Goal: Transaction & Acquisition: Subscribe to service/newsletter

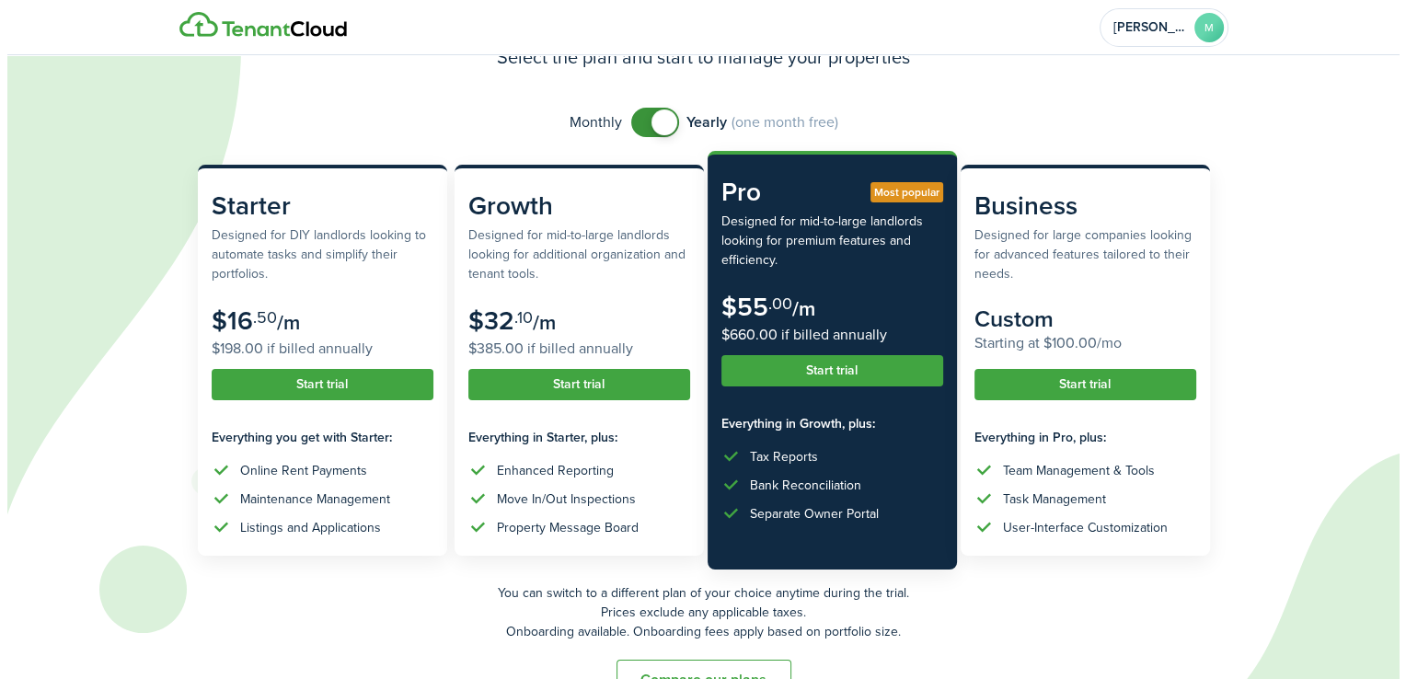
scroll to position [98, 0]
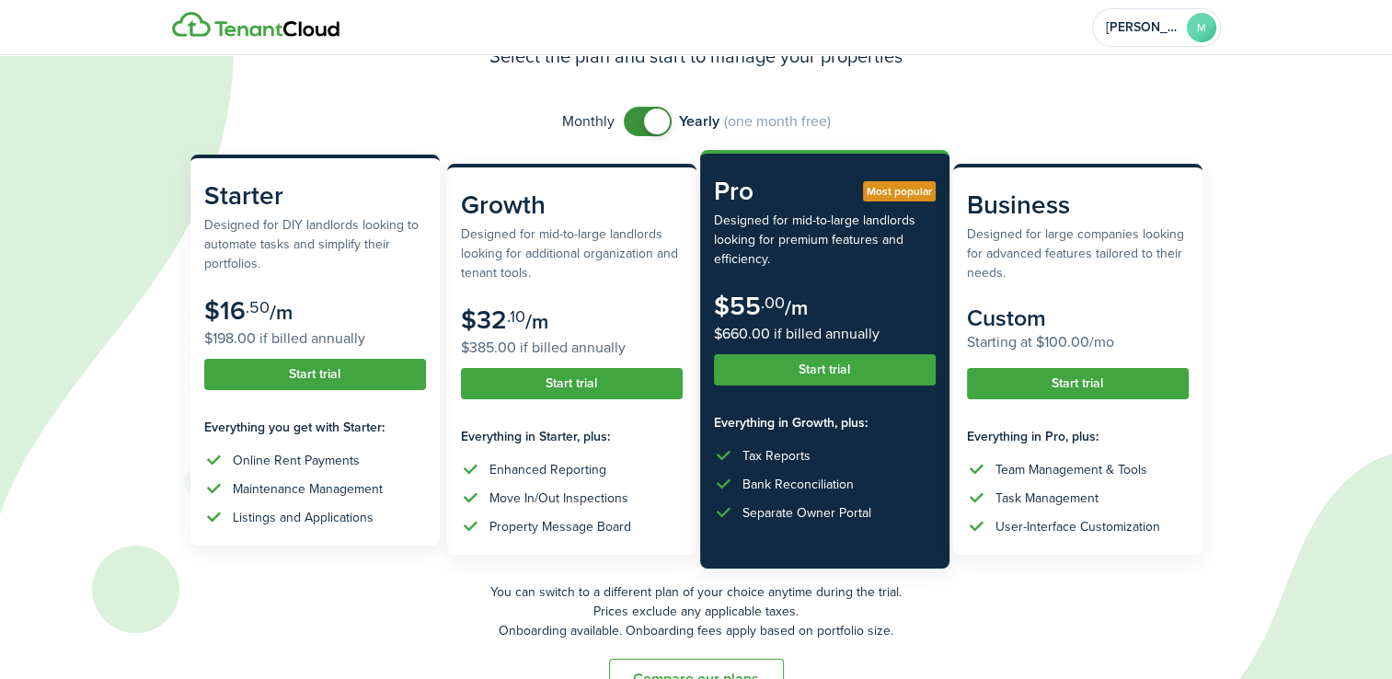
click at [317, 261] on subscription-pricing-card-description "Designed for DIY landlords looking to automate tasks and simplify their portfol…" at bounding box center [315, 244] width 222 height 58
click at [322, 380] on button "Start trial" at bounding box center [315, 374] width 222 height 31
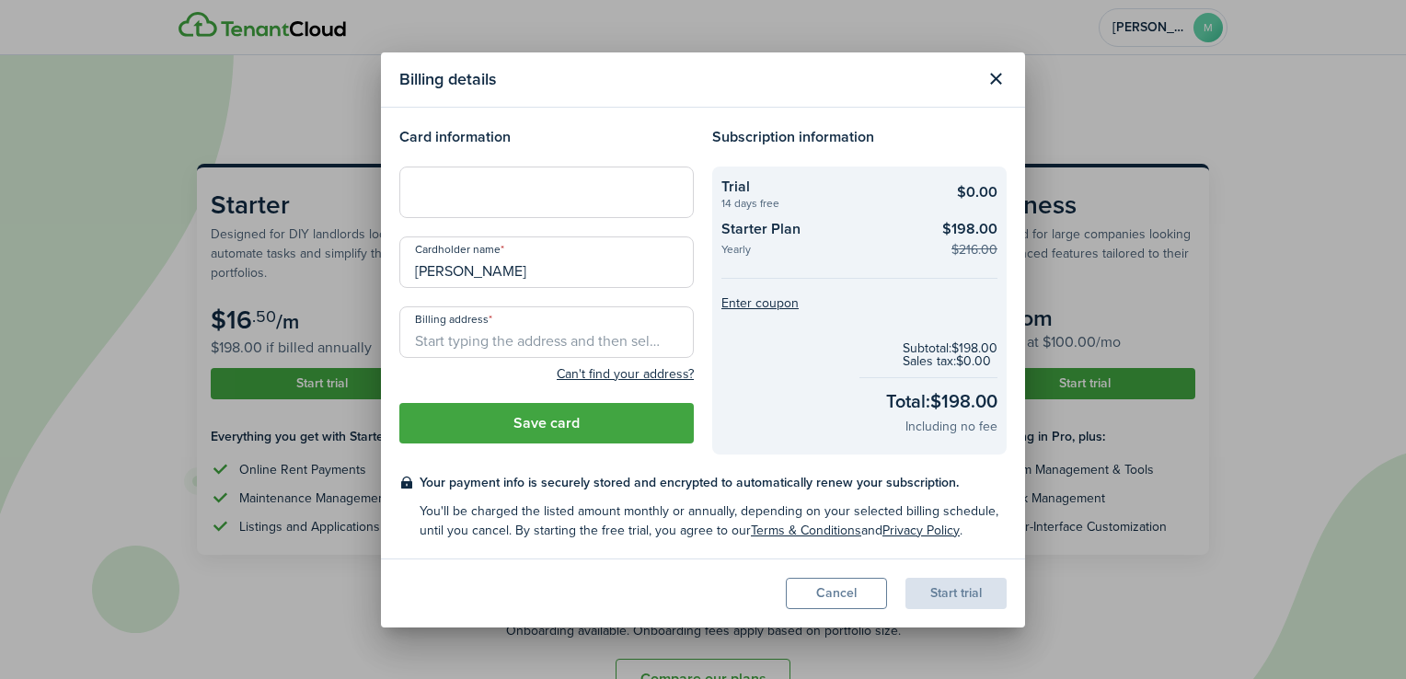
click at [829, 195] on checkout-summary-item-title "Trial" at bounding box center [825, 187] width 207 height 22
click at [1007, 69] on button "Close modal" at bounding box center [995, 79] width 31 height 31
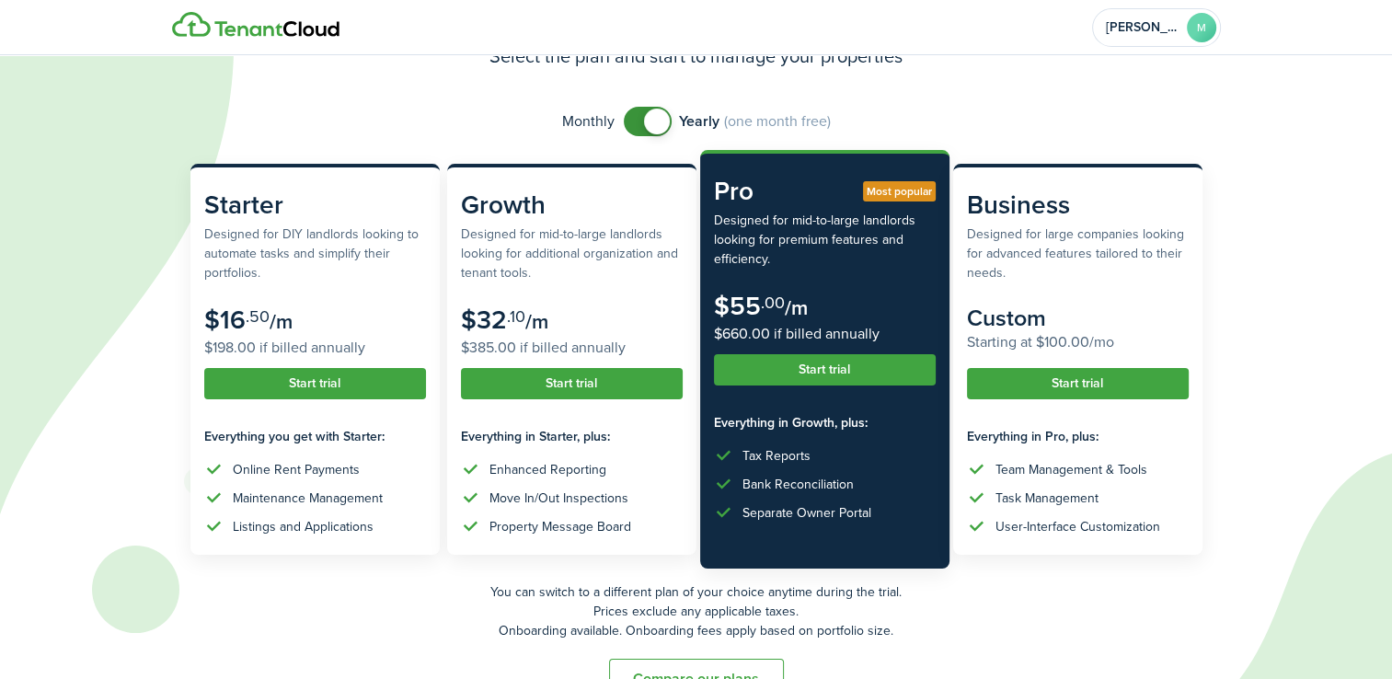
click at [666, 108] on input "checkbox" at bounding box center [727, 121] width 207 height 29
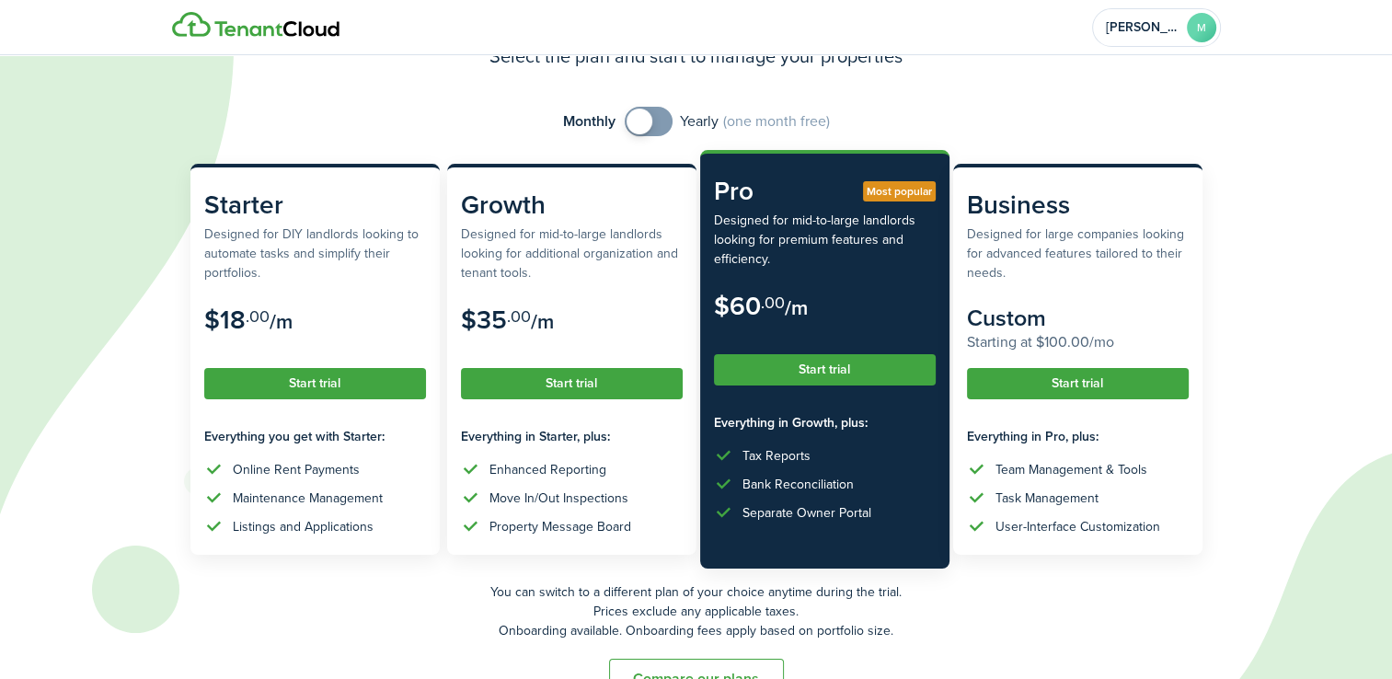
click at [666, 108] on input "checkbox" at bounding box center [727, 121] width 205 height 29
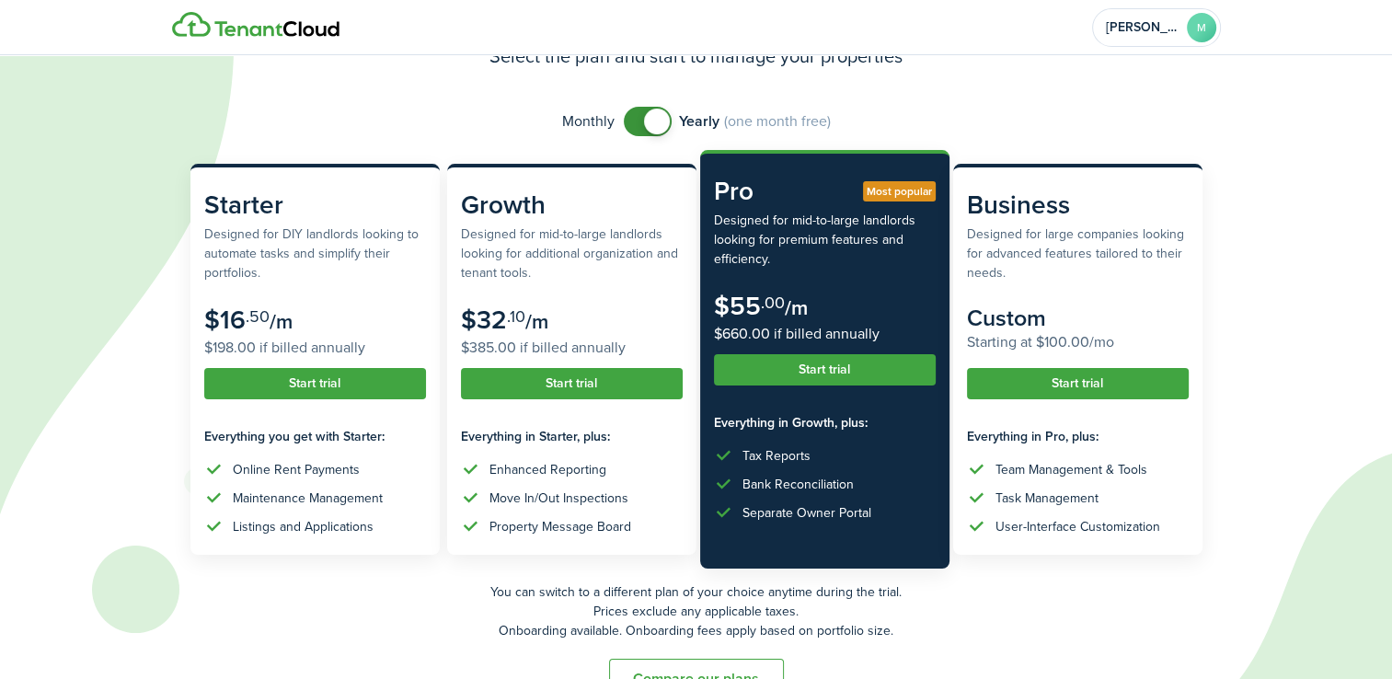
checkbox input "false"
click at [654, 126] on span at bounding box center [657, 122] width 26 height 26
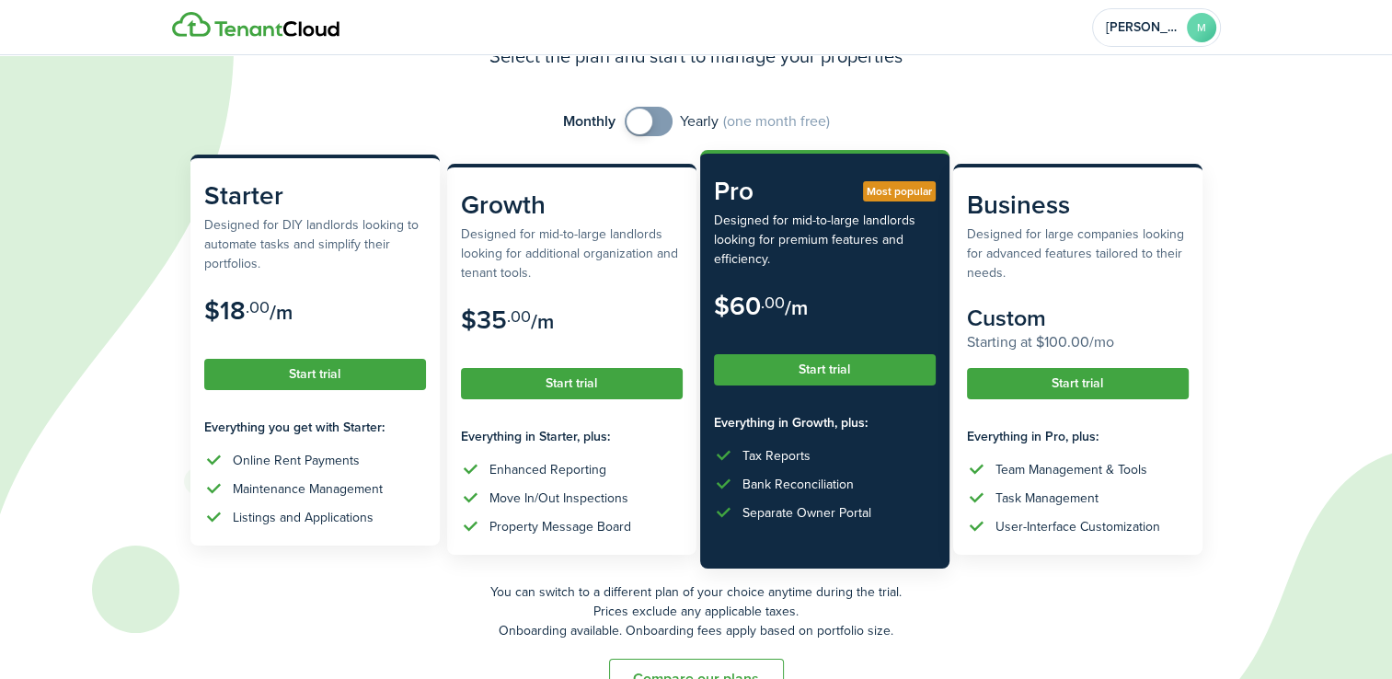
click at [352, 379] on button "Start trial" at bounding box center [315, 374] width 222 height 31
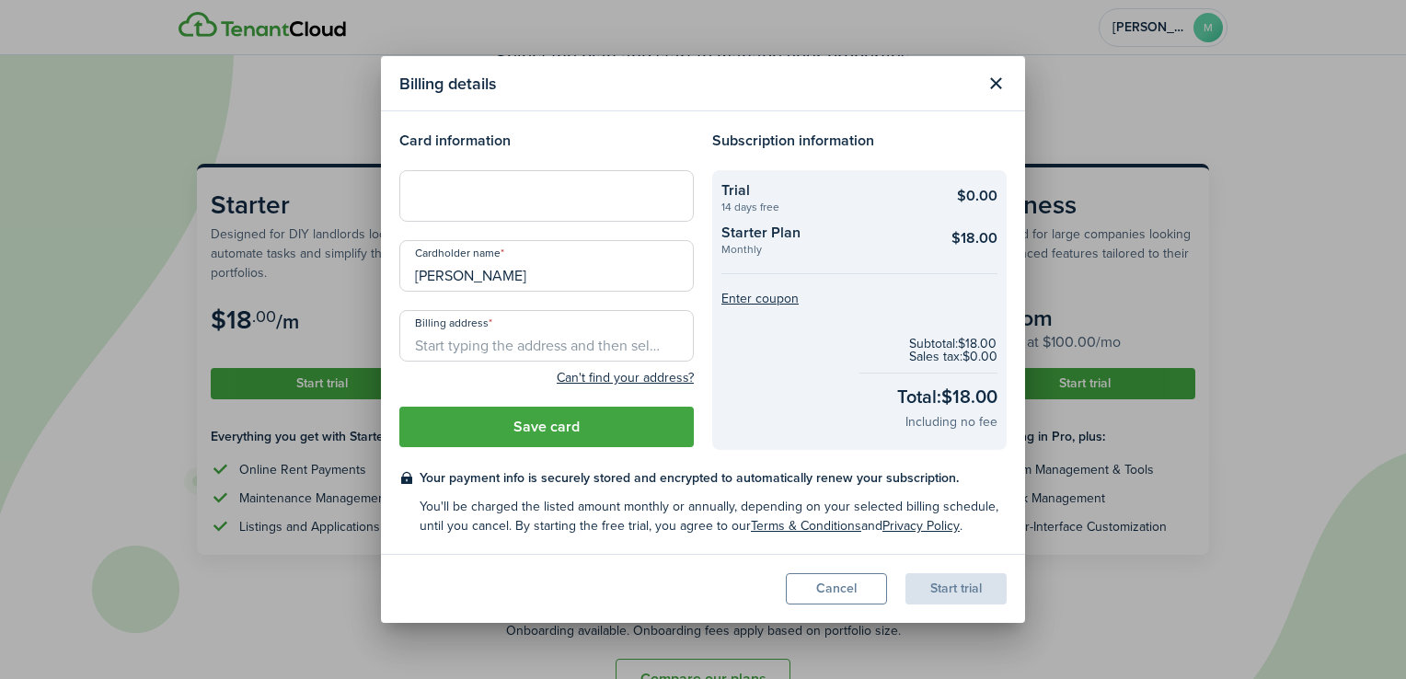
drag, startPoint x: 542, startPoint y: 282, endPoint x: 397, endPoint y: 257, distance: 147.5
click at [397, 257] on div "Cardholder name [PERSON_NAME]" at bounding box center [546, 275] width 313 height 70
click at [517, 184] on div at bounding box center [546, 196] width 295 height 52
click at [582, 126] on modal-body "Card information Cardholder name [PERSON_NAME] and Homes, LLC Billing address C…" at bounding box center [703, 332] width 644 height 443
click at [504, 209] on div at bounding box center [546, 196] width 295 height 52
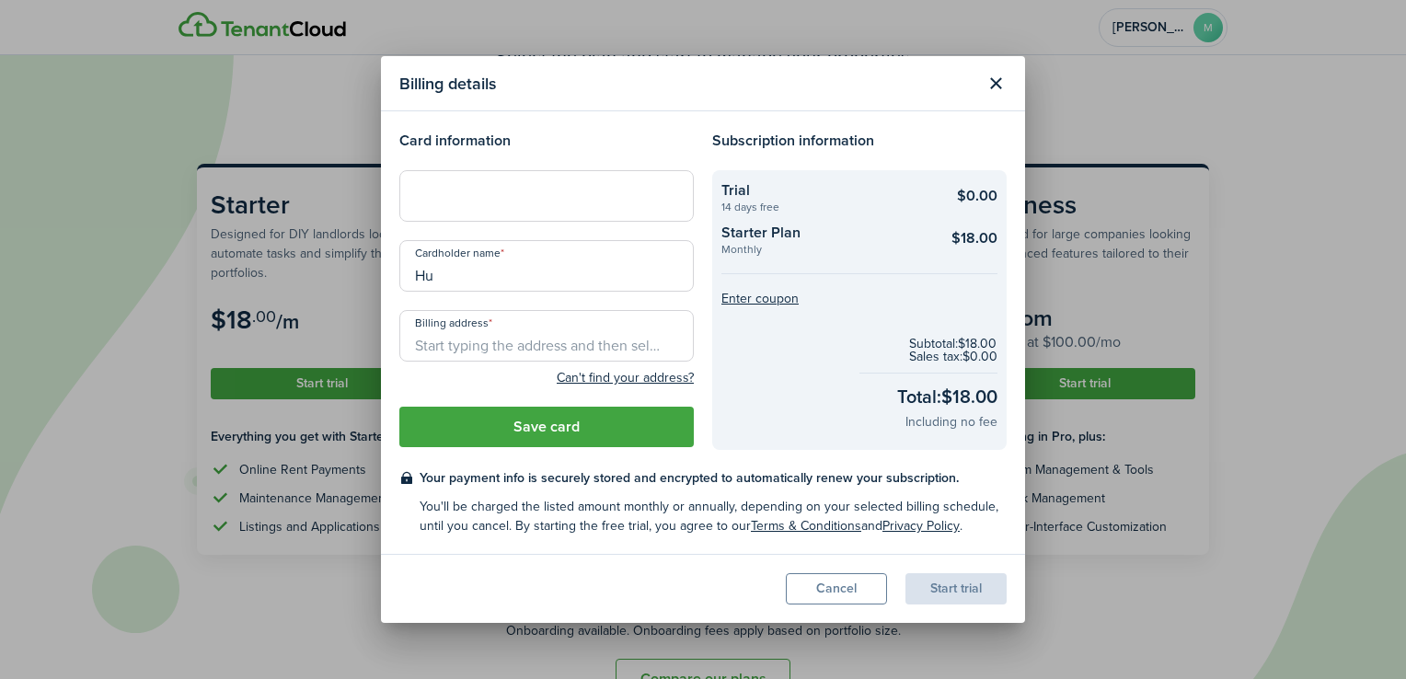
type input "H"
type input "Z"
type input "[PERSON_NAME]"
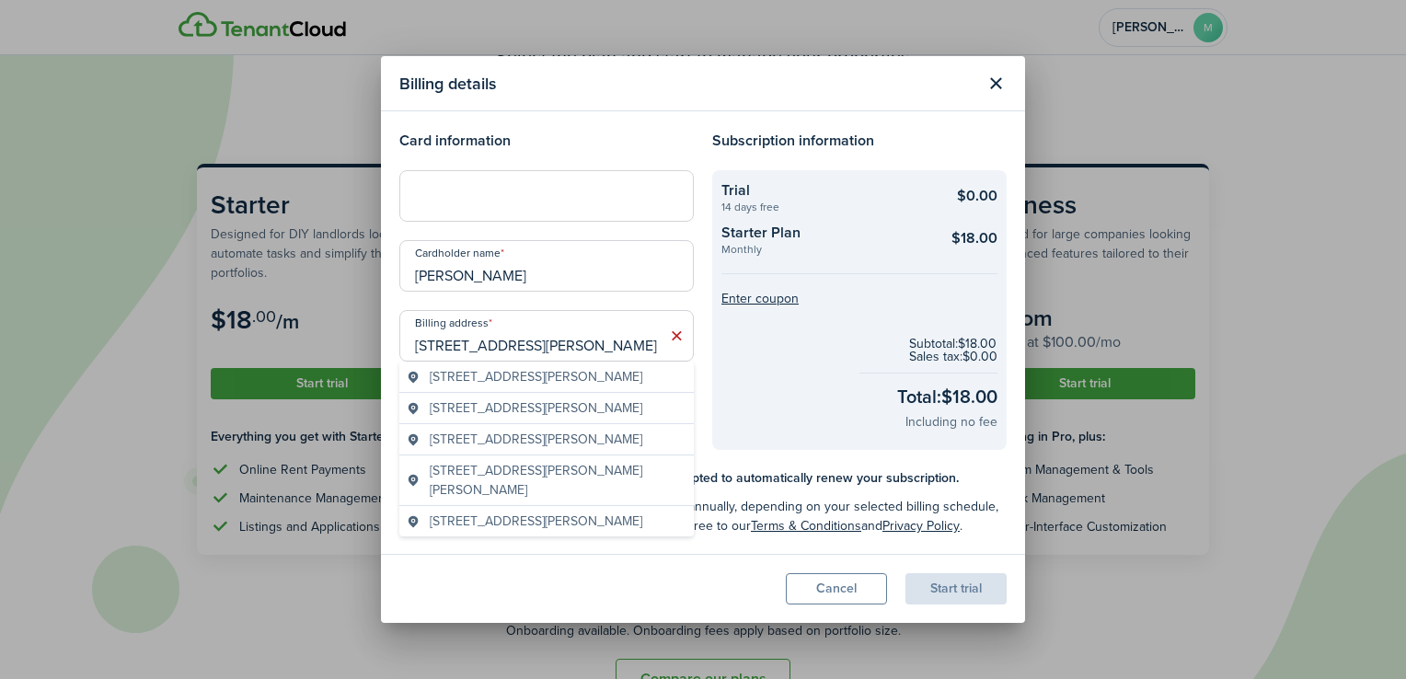
click at [592, 375] on span "[STREET_ADDRESS][PERSON_NAME]" at bounding box center [536, 376] width 213 height 19
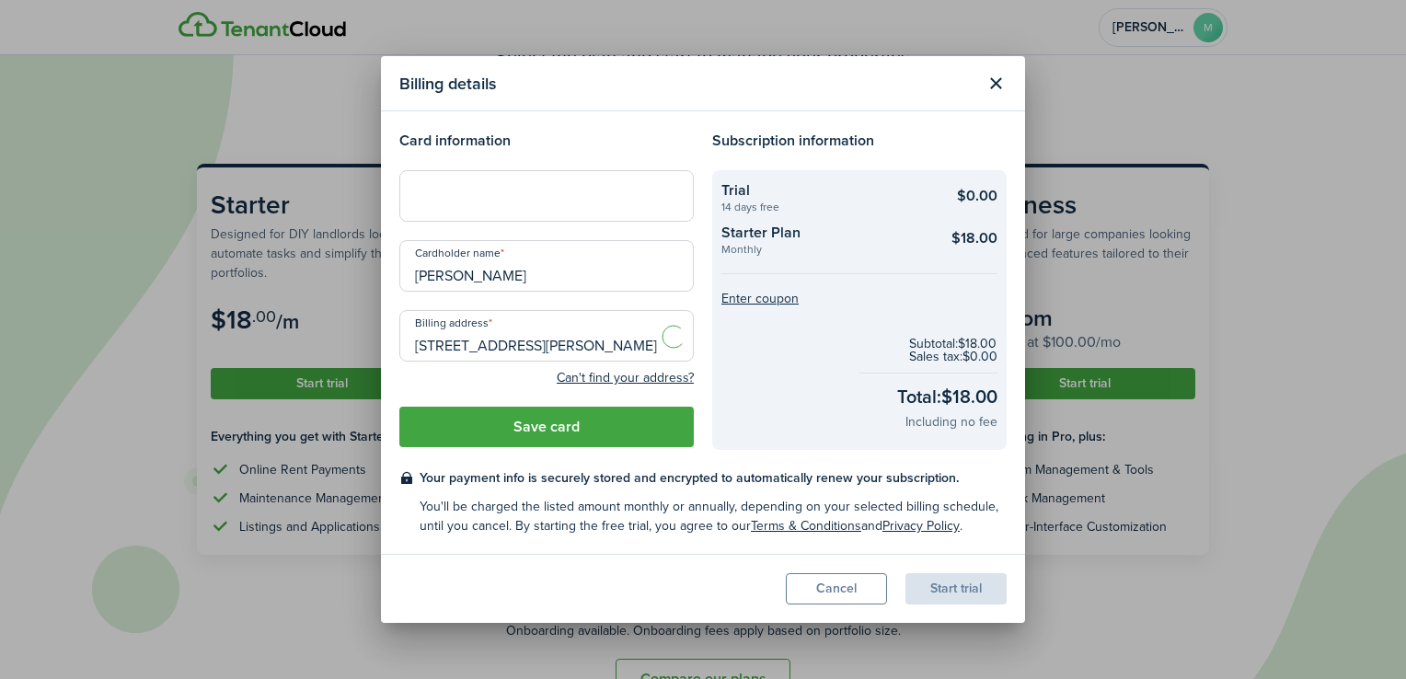
type input "[STREET_ADDRESS][PERSON_NAME]"
click at [722, 433] on checkout-total "Subtotal: $18.00 Sales tax: $0.00 Total: $18.00 Including no fee" at bounding box center [860, 384] width 276 height 121
click at [615, 344] on input "[STREET_ADDRESS][PERSON_NAME]" at bounding box center [546, 336] width 295 height 52
click at [677, 331] on icon at bounding box center [676, 336] width 19 height 18
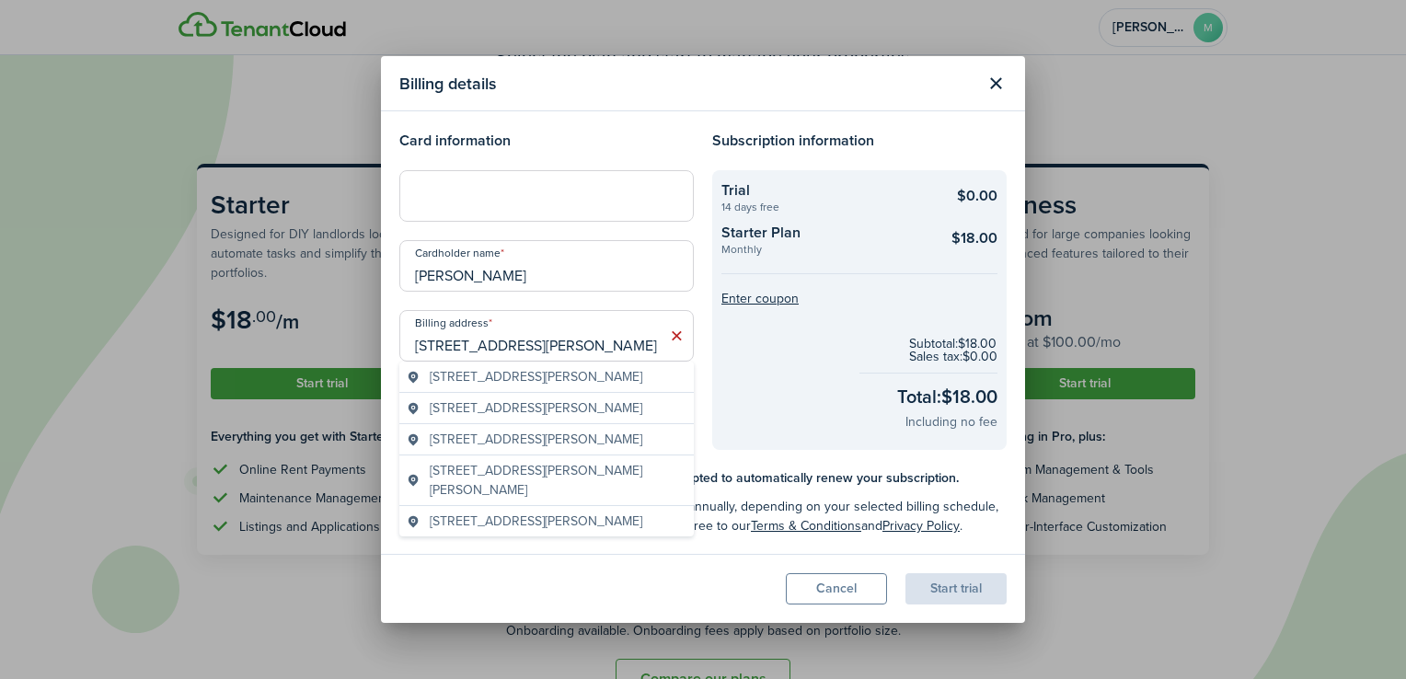
click at [579, 370] on span "[STREET_ADDRESS][PERSON_NAME]" at bounding box center [536, 376] width 213 height 19
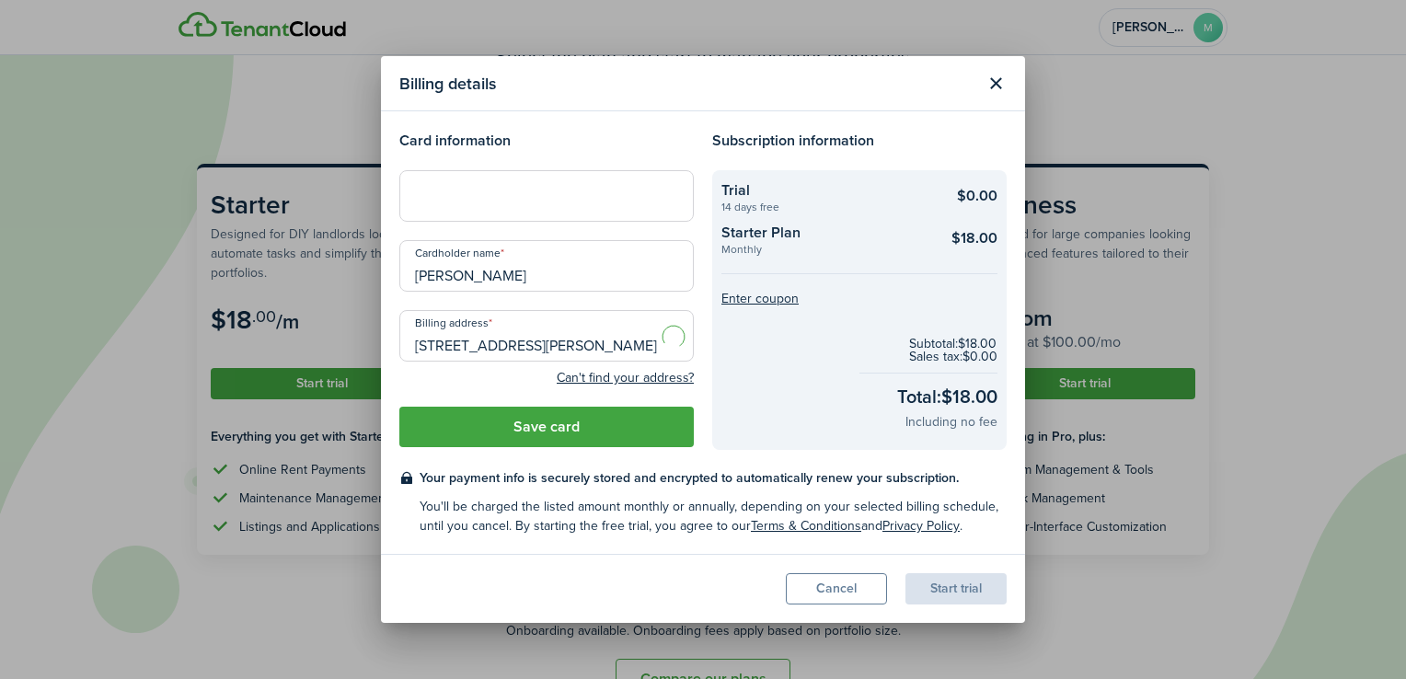
type input "[STREET_ADDRESS][PERSON_NAME]"
click at [752, 441] on checkout-total "Subtotal: $18.00 Sales tax: $0.00 Total: $18.00 Including no fee" at bounding box center [860, 384] width 276 height 121
click at [588, 429] on button "Save card" at bounding box center [546, 427] width 295 height 40
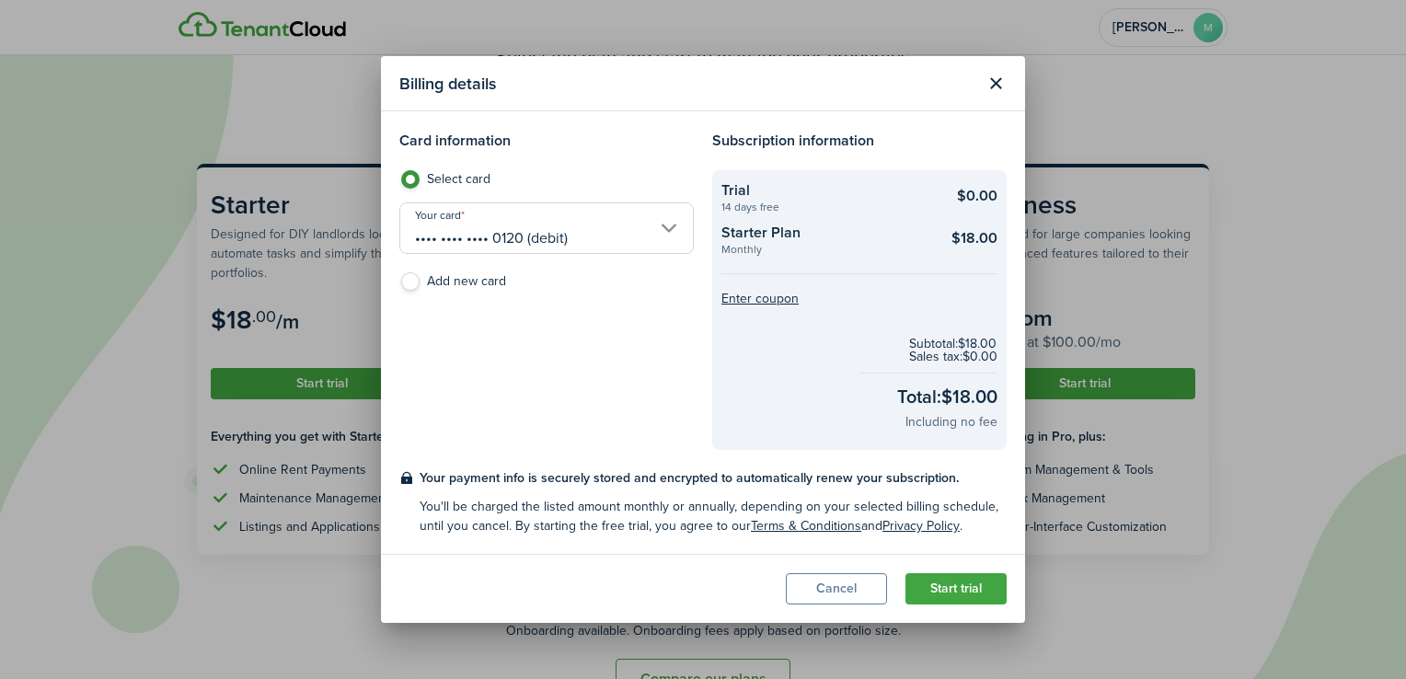
click at [929, 594] on button "Start trial" at bounding box center [956, 588] width 101 height 31
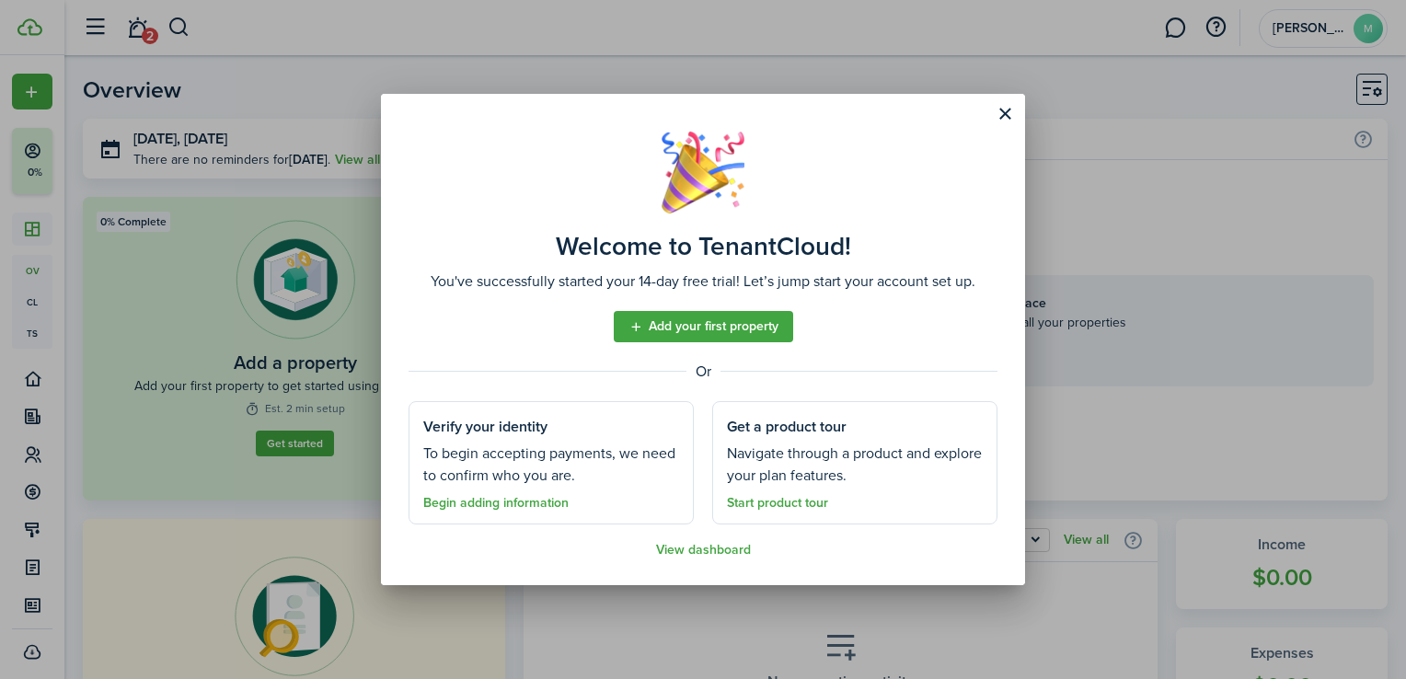
click at [713, 316] on link "Add your first property" at bounding box center [703, 326] width 179 height 31
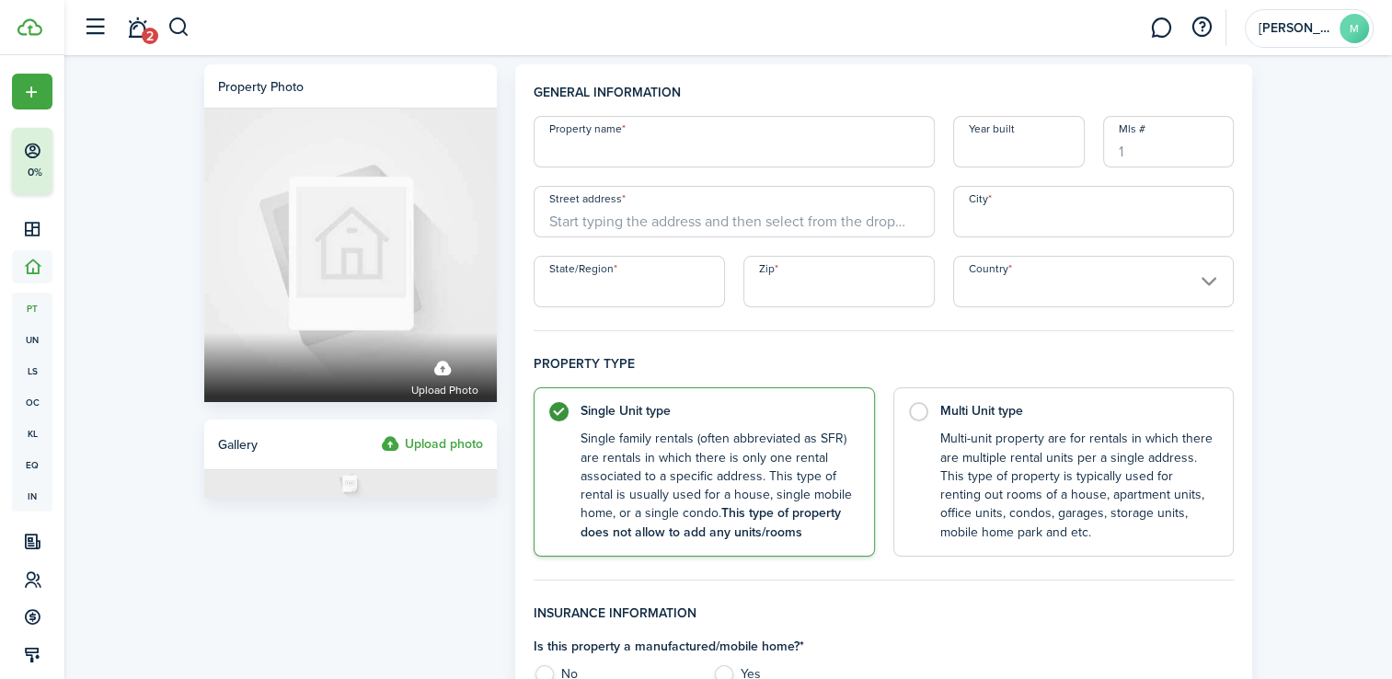
click at [667, 149] on input "Property name" at bounding box center [734, 142] width 401 height 52
type input "10 Cedarvilla"
click at [644, 204] on input "Street address" at bounding box center [734, 212] width 401 height 52
click at [659, 260] on span "[STREET_ADDRESS]" at bounding box center [621, 252] width 115 height 19
type input "10 Cedarvilla Dr"
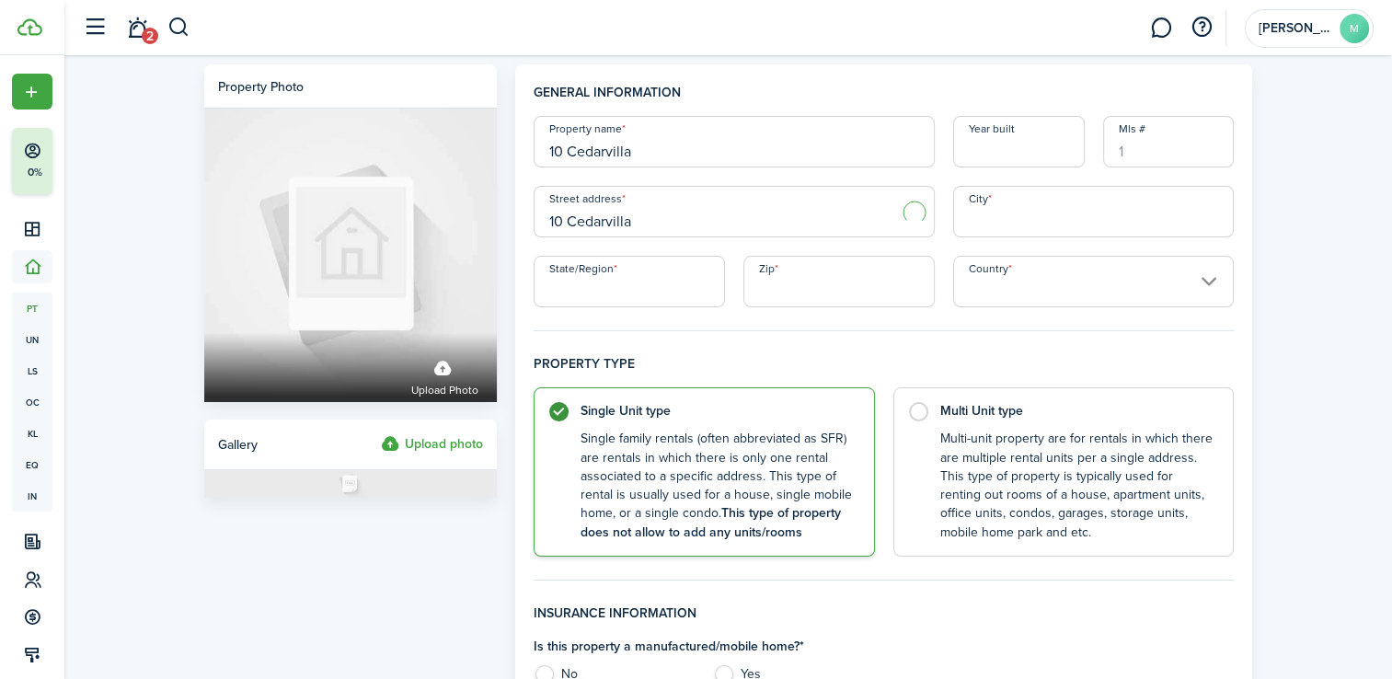
type input "Rock Hill"
type input "SC"
type input "29730"
type input "[GEOGRAPHIC_DATA]"
click at [994, 148] on input "Year built" at bounding box center [1019, 142] width 132 height 52
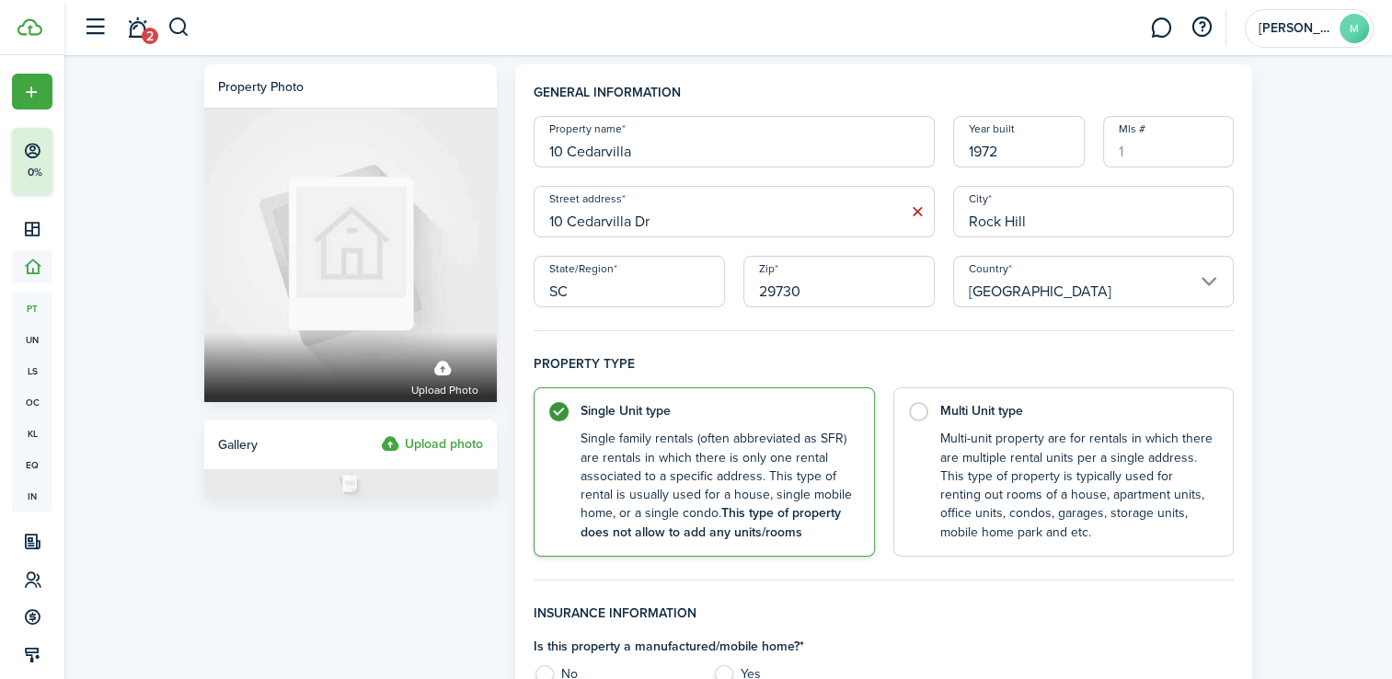
type input "1972"
click at [428, 445] on label "Upload photo" at bounding box center [432, 444] width 102 height 22
click at [381, 433] on input "Upload photo" at bounding box center [381, 433] width 0 height 0
